Goal: Information Seeking & Learning: Find specific fact

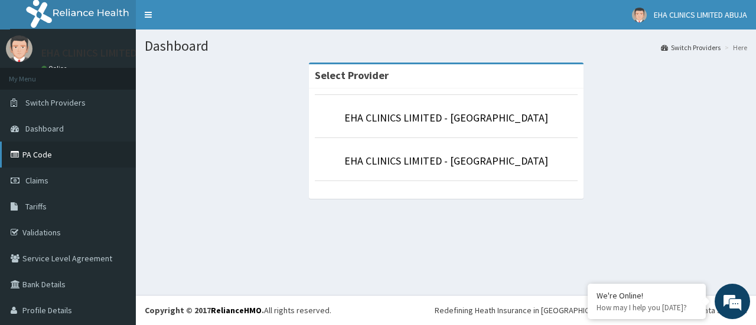
click at [47, 159] on link "PA Code" at bounding box center [68, 155] width 136 height 26
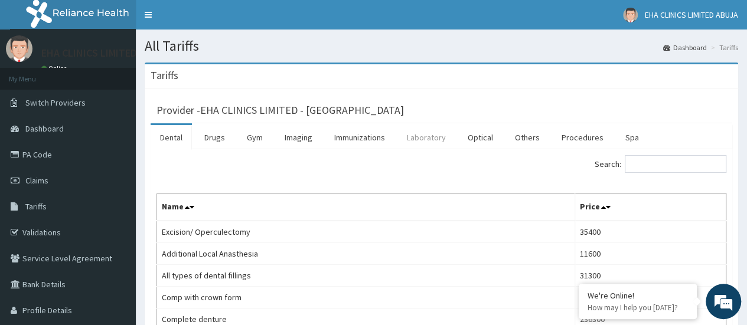
click at [422, 138] on link "Laboratory" at bounding box center [426, 137] width 58 height 25
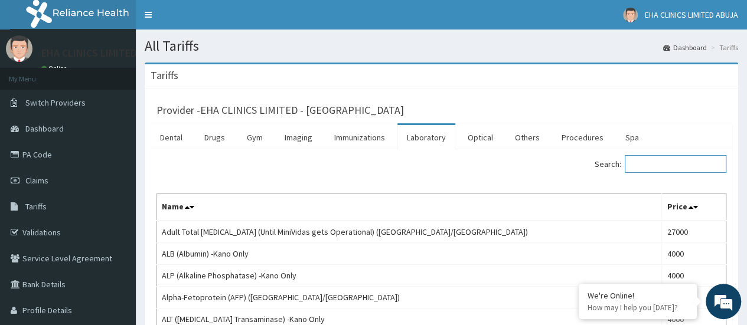
click at [675, 166] on input "Search:" at bounding box center [676, 164] width 102 height 18
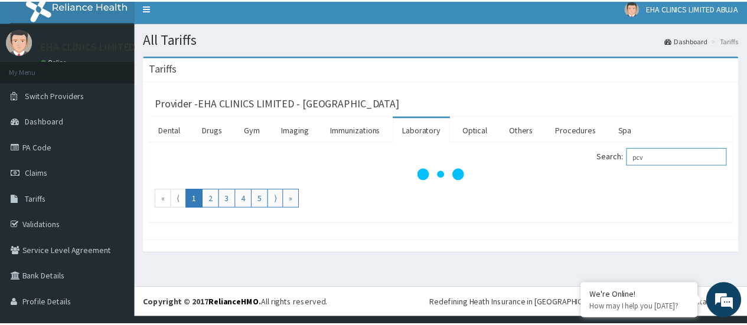
scroll to position [8, 0]
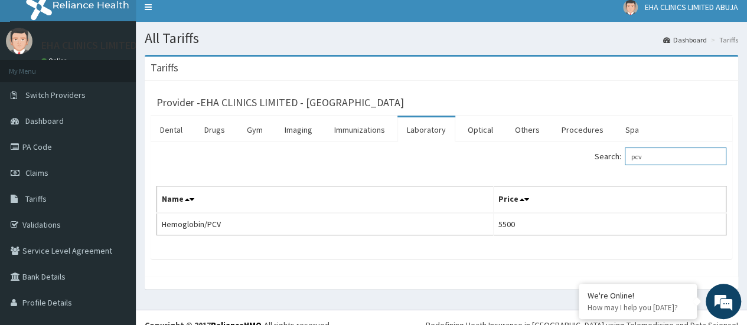
click at [647, 151] on input "pcv" at bounding box center [676, 157] width 102 height 18
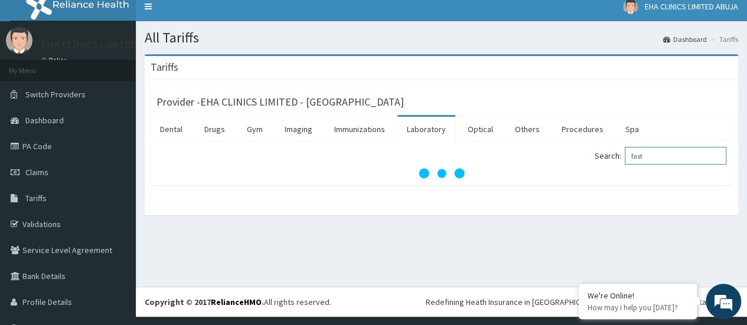
scroll to position [0, 0]
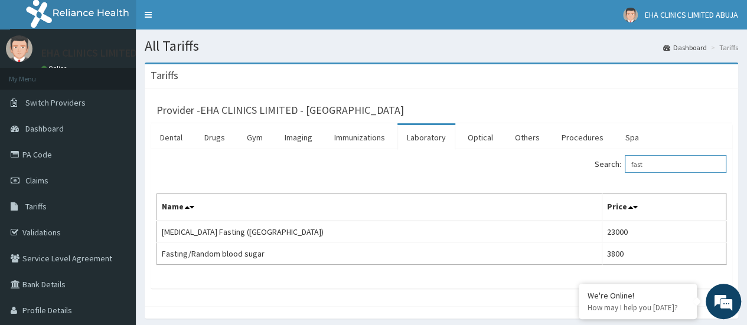
click at [655, 165] on input "fast" at bounding box center [676, 164] width 102 height 18
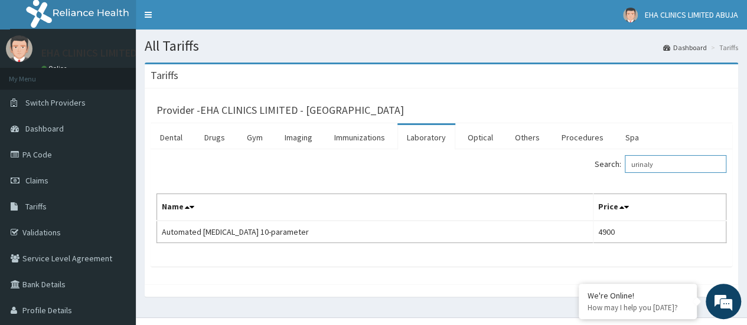
type input "urinaly"
click at [60, 158] on link "PA Code" at bounding box center [68, 155] width 136 height 26
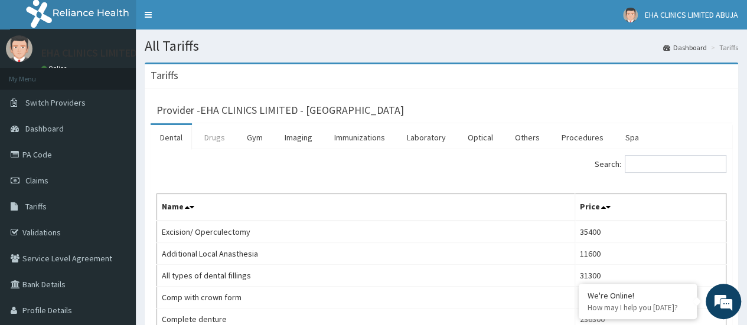
click at [218, 143] on link "Drugs" at bounding box center [215, 137] width 40 height 25
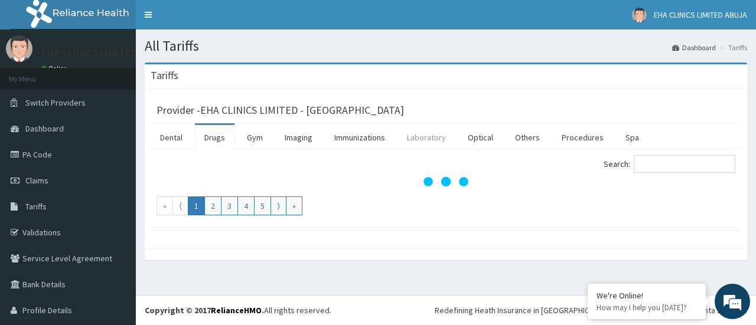
click at [442, 138] on link "Laboratory" at bounding box center [426, 137] width 58 height 25
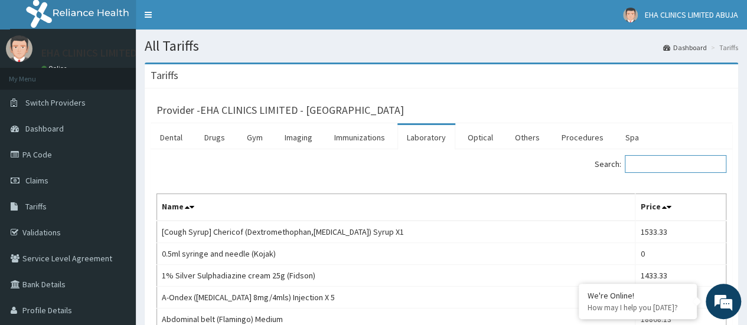
click at [647, 159] on input "Search:" at bounding box center [676, 164] width 102 height 18
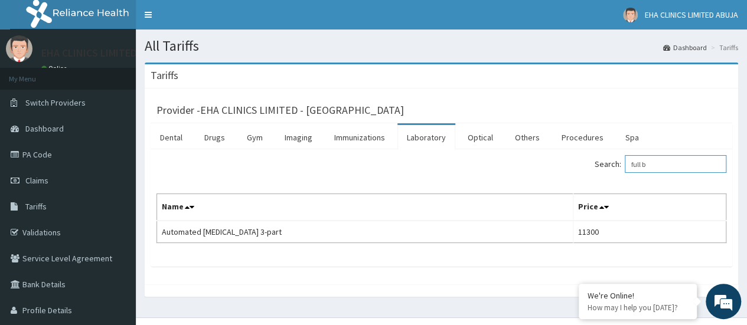
type input "full b"
click at [583, 136] on link "Procedures" at bounding box center [582, 137] width 61 height 25
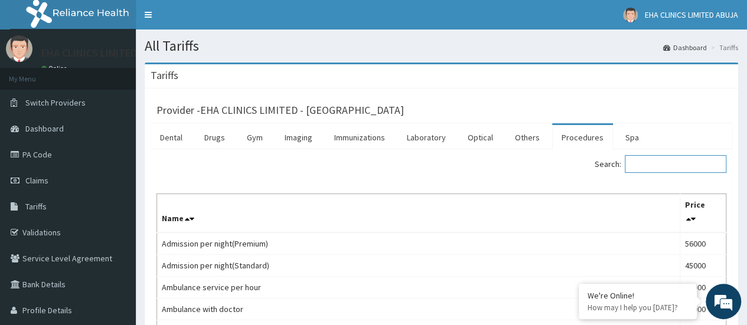
click at [652, 166] on input "Search:" at bounding box center [676, 164] width 102 height 18
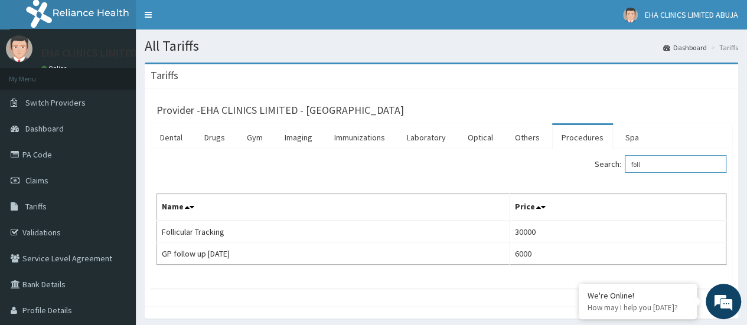
type input "foll"
